Goal: Task Accomplishment & Management: Manage account settings

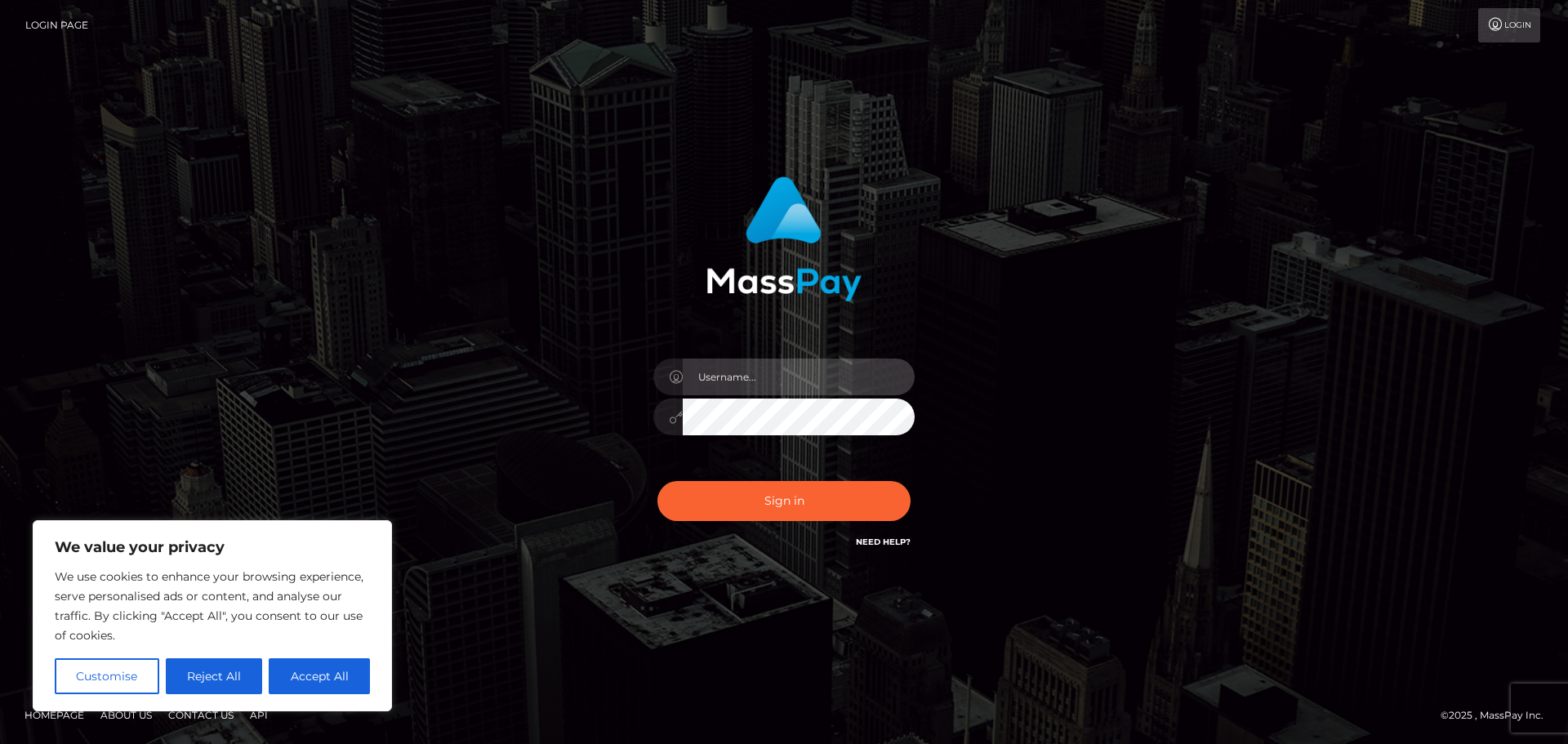
click at [735, 375] on input "text" at bounding box center [798, 376] width 232 height 36
type input "hello.feetfinder"
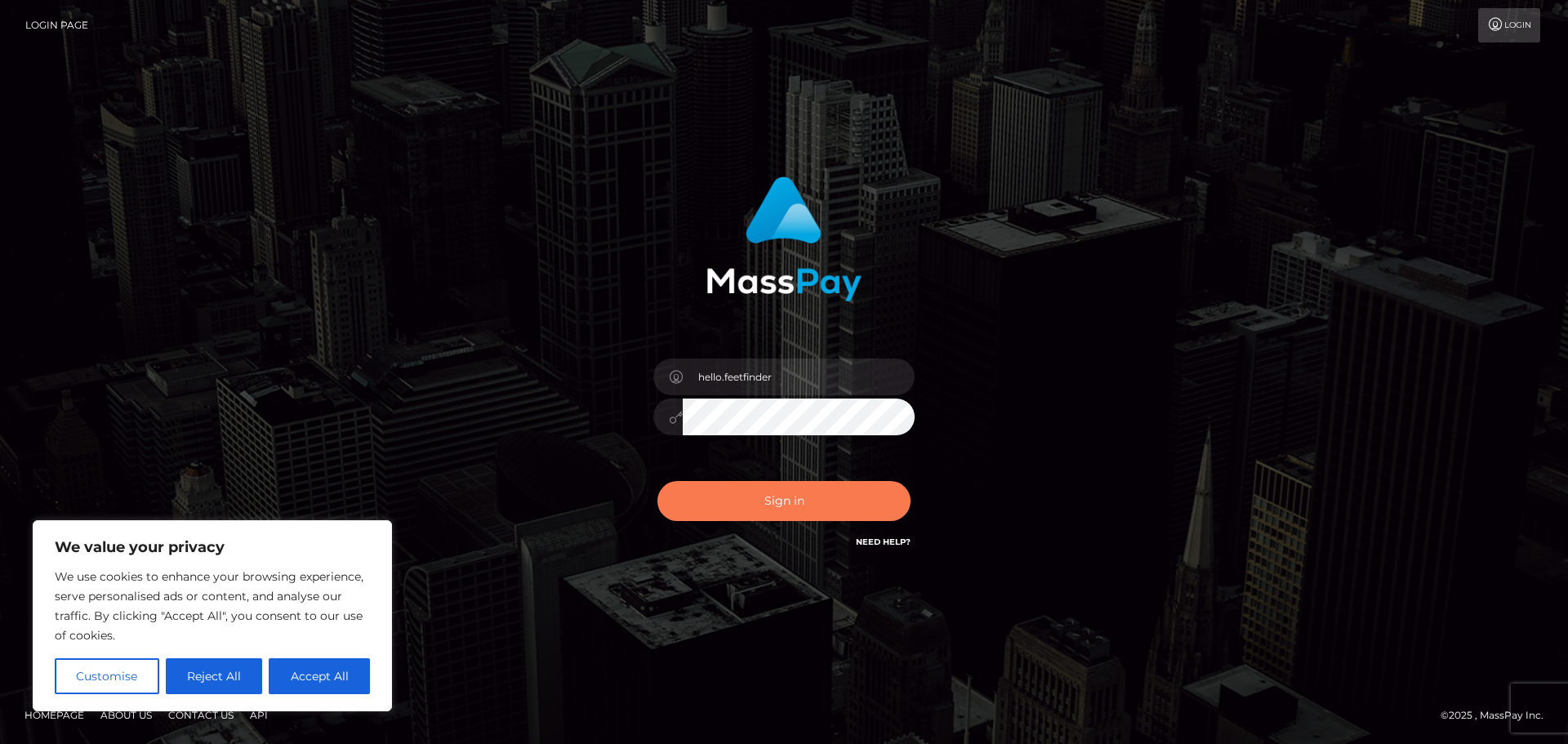
click at [756, 504] on button "Sign in" at bounding box center [784, 501] width 253 height 40
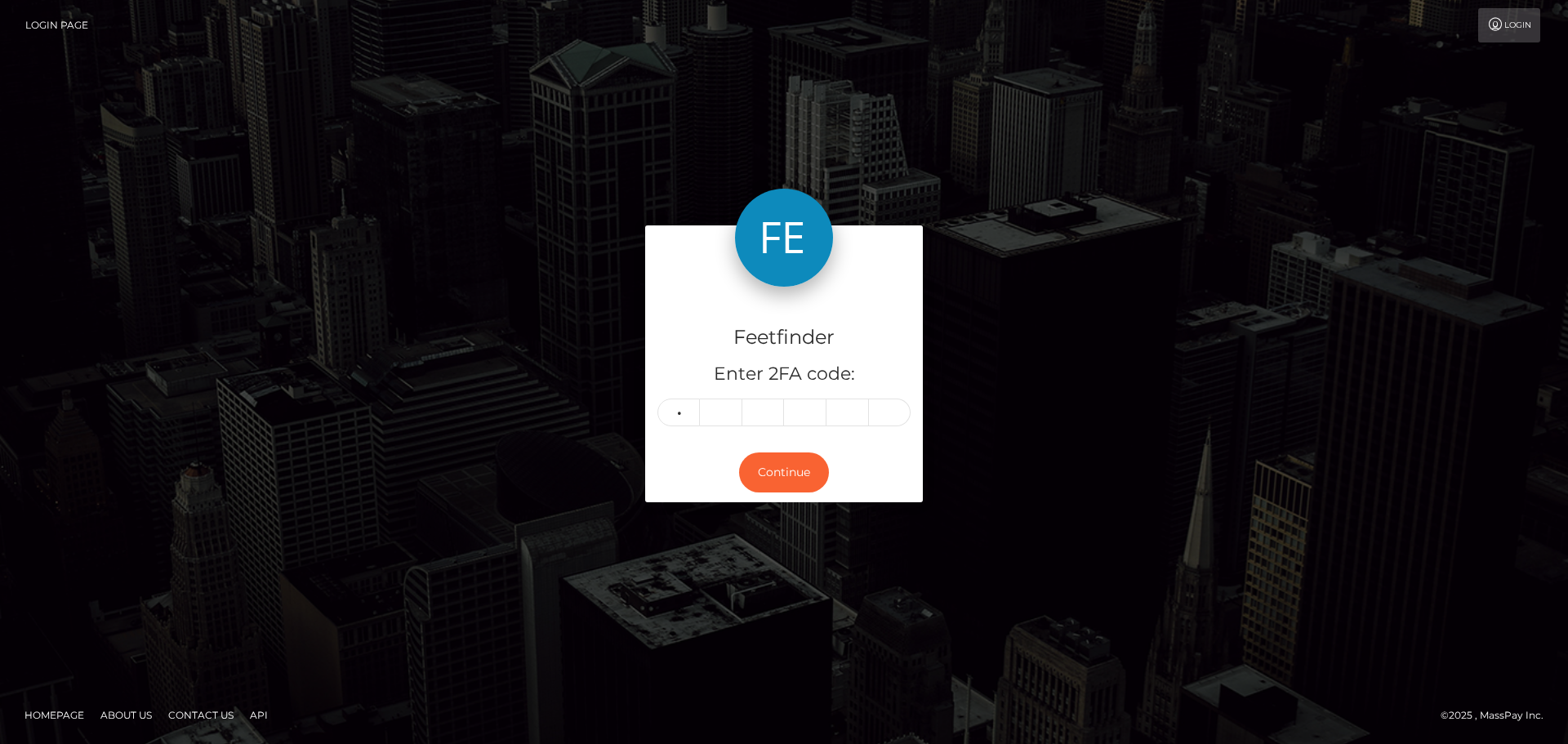
type input "7"
type input "1"
type input "7"
type input "1"
type input "4"
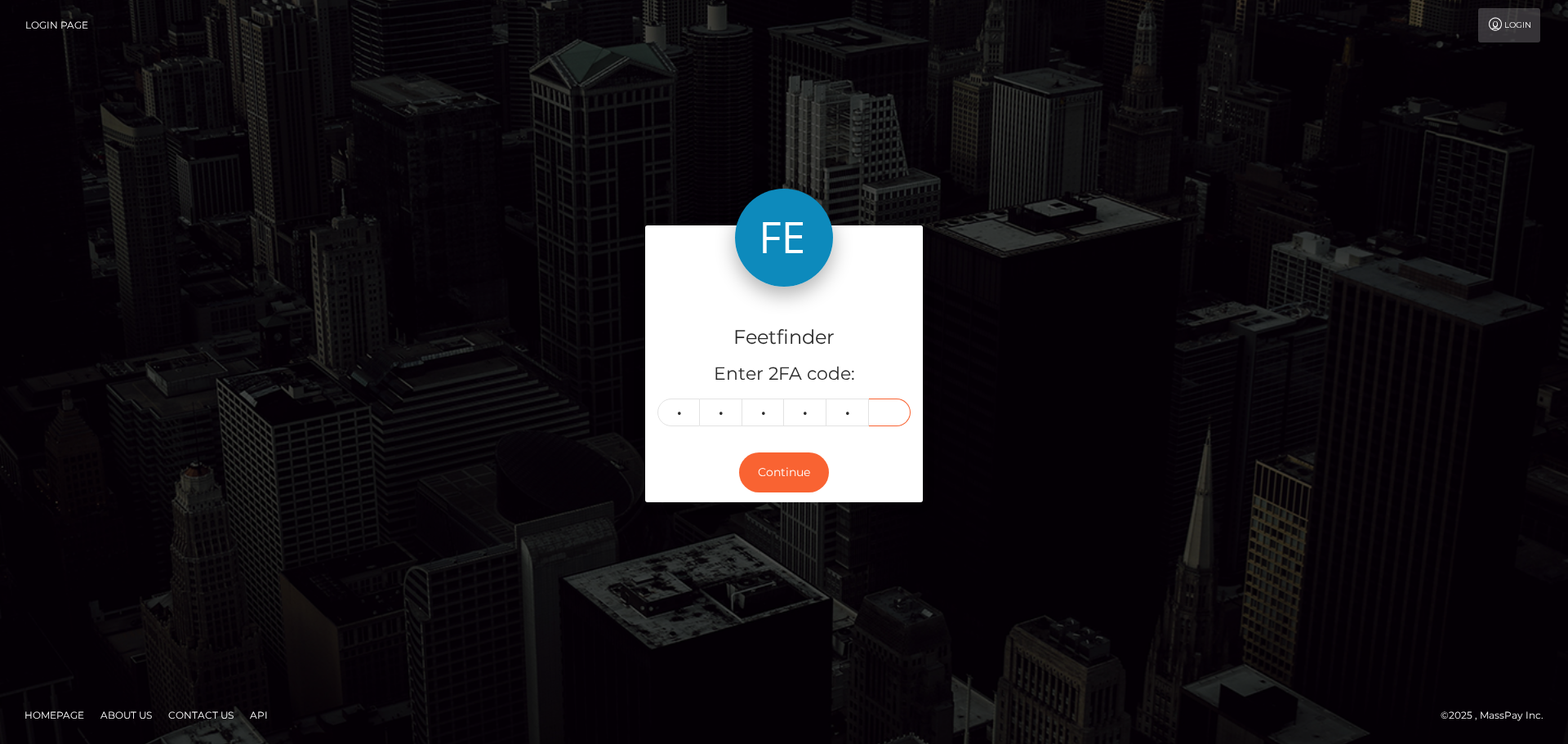
type input "2"
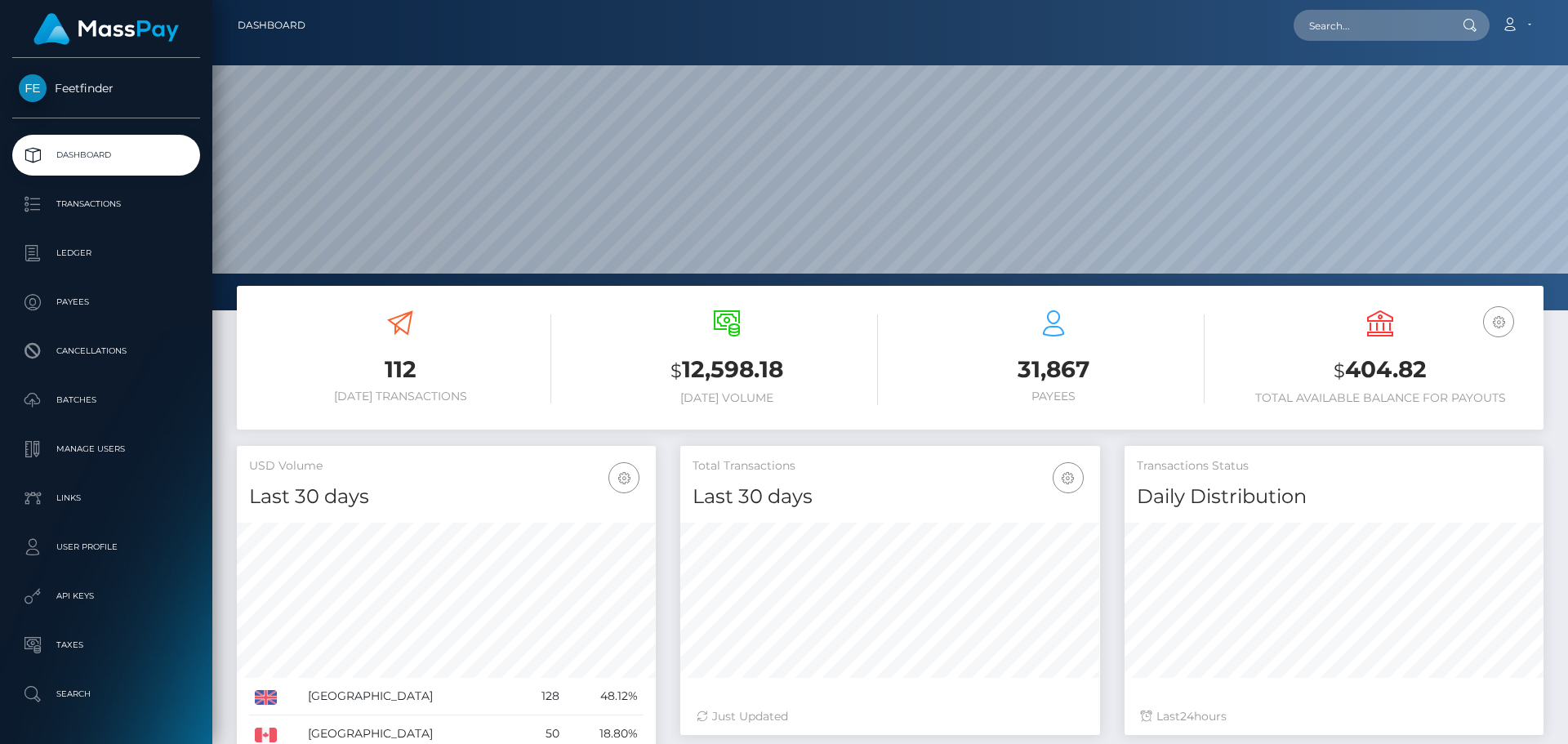
scroll to position [163, 0]
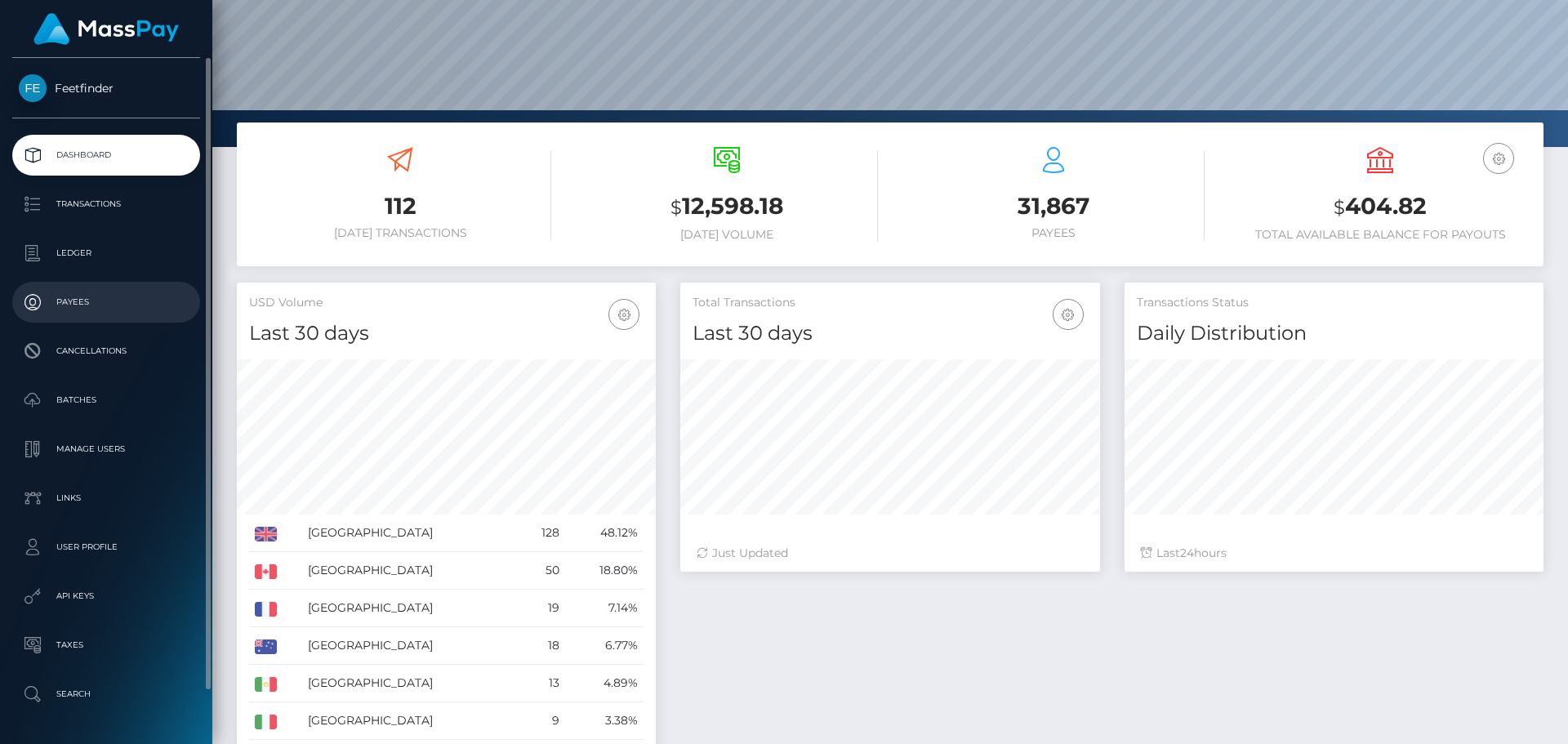
click at [118, 301] on p "Payees" at bounding box center [107, 302] width 175 height 24
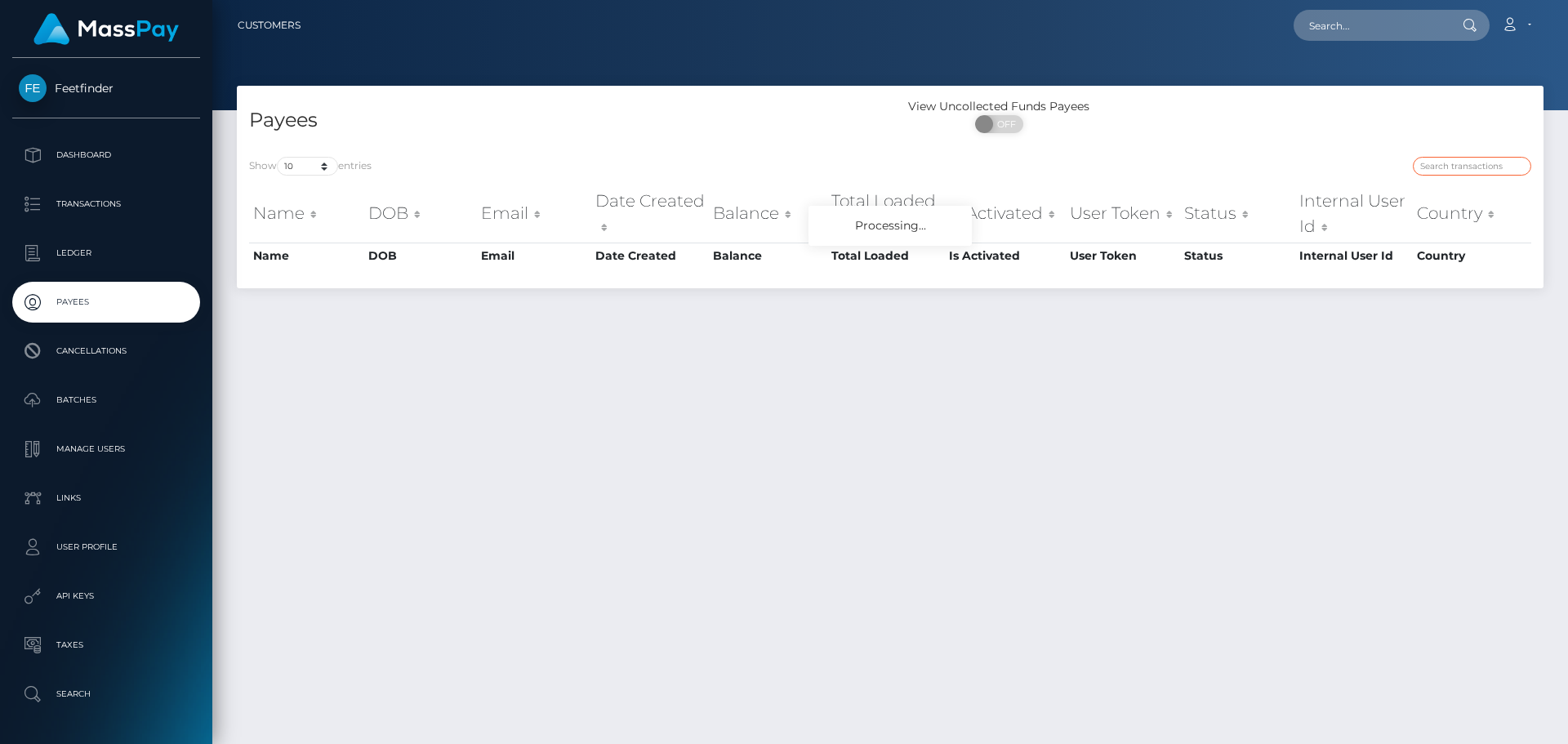
click at [1437, 160] on input "search" at bounding box center [1472, 166] width 119 height 19
paste input "f3bc5f97-8dbc-11f0-bd85-0694aced620b"
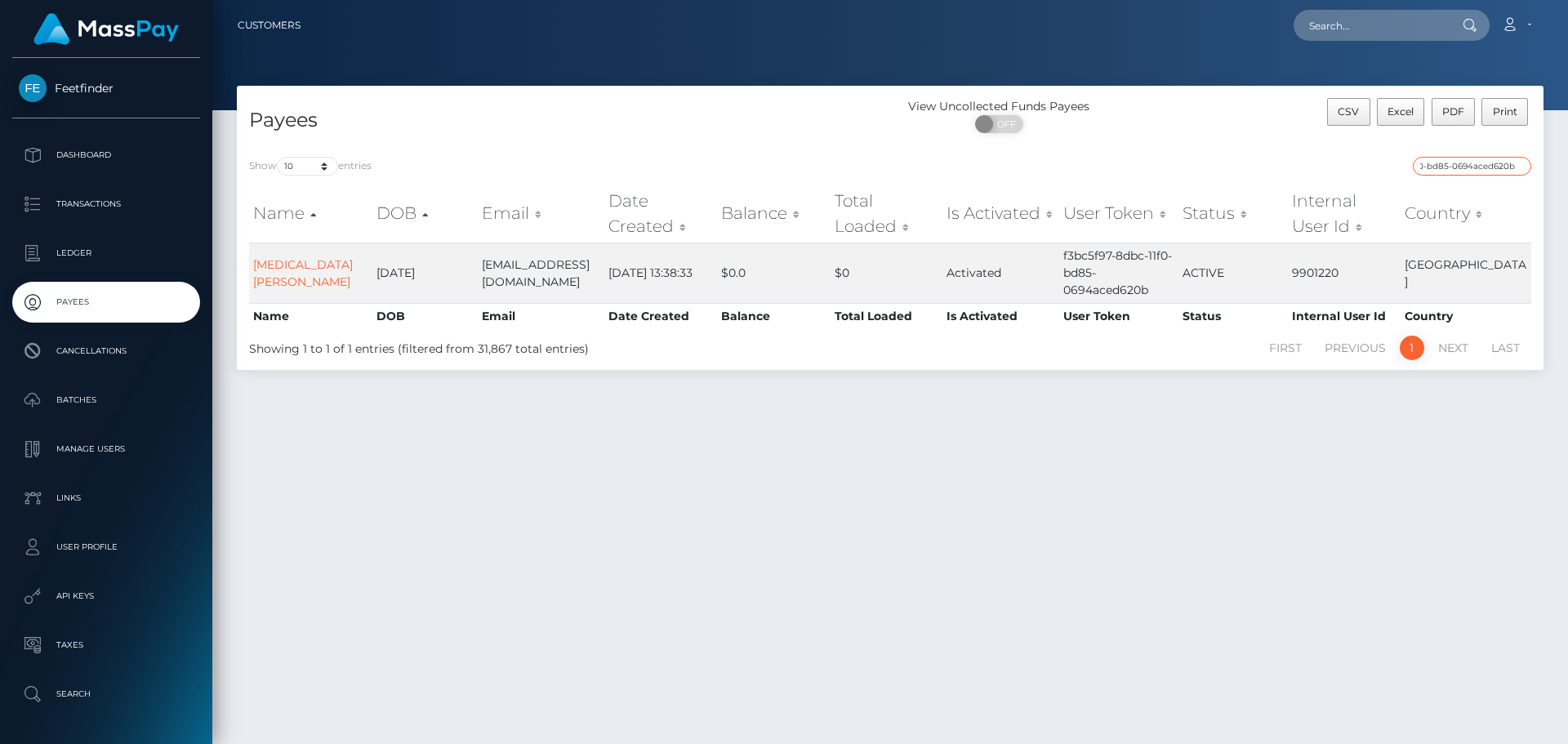
type input "f3bc5f97-8dbc-11f0-bd85-0694aced620b"
drag, startPoint x: 1195, startPoint y: 521, endPoint x: 1195, endPoint y: 512, distance: 9.0
click at [1195, 521] on div "Payees View Uncollected Funds Payees ON OFF CSV Excel PDF Print Show 10 25 50 1…" at bounding box center [890, 408] width 1356 height 643
